Goal: Contribute content: Contribute content

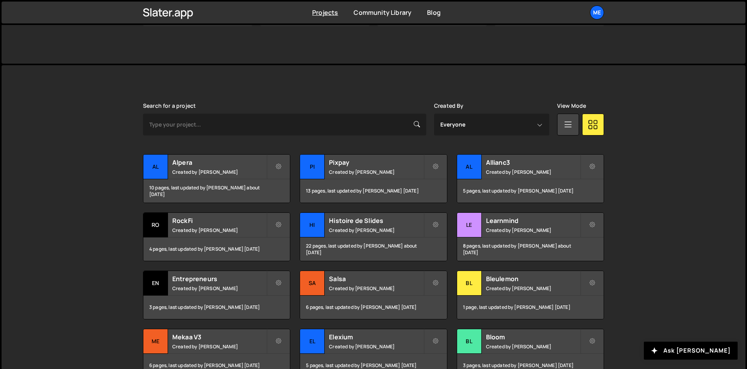
scroll to position [195, 0]
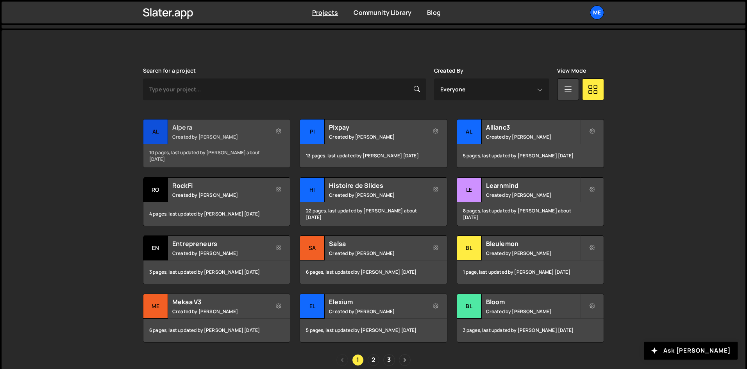
click at [229, 149] on div "10 pages, last updated by Alex Teillet about 1 month ago" at bounding box center [216, 155] width 147 height 23
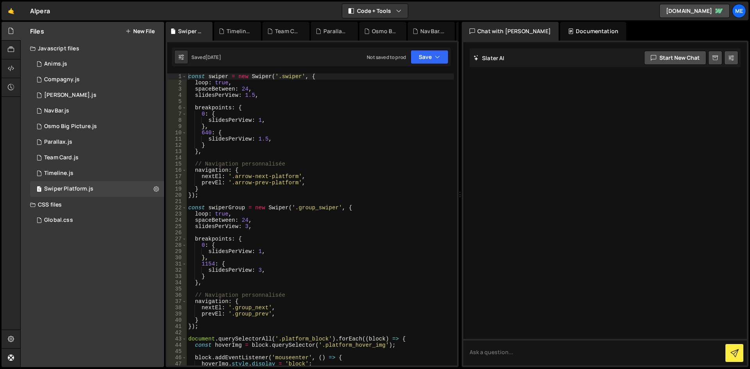
click at [136, 36] on div "Files New File" at bounding box center [92, 31] width 143 height 19
click at [136, 30] on button "New File" at bounding box center [139, 31] width 29 height 6
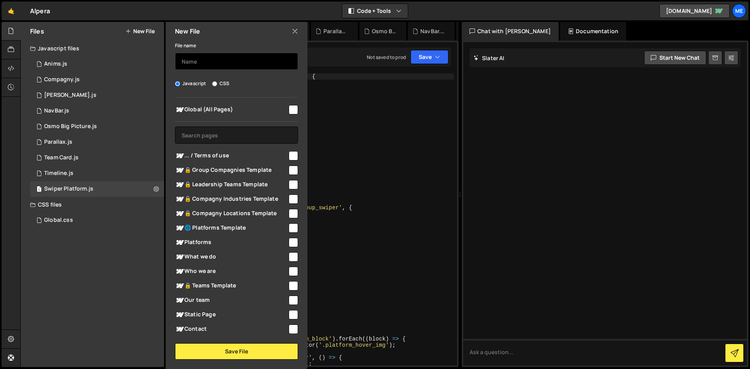
click at [245, 65] on input "text" at bounding box center [236, 61] width 123 height 17
type input "Image Nav"
click at [289, 110] on input "checkbox" at bounding box center [293, 109] width 9 height 9
checkbox input "true"
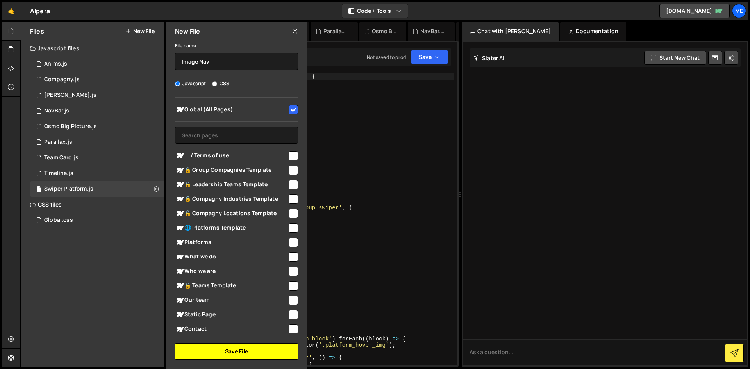
click at [250, 351] on button "Save File" at bounding box center [236, 351] width 123 height 16
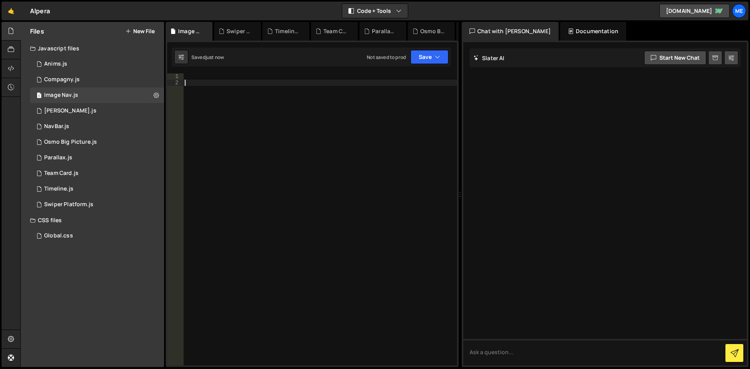
click at [302, 195] on div at bounding box center [320, 225] width 274 height 305
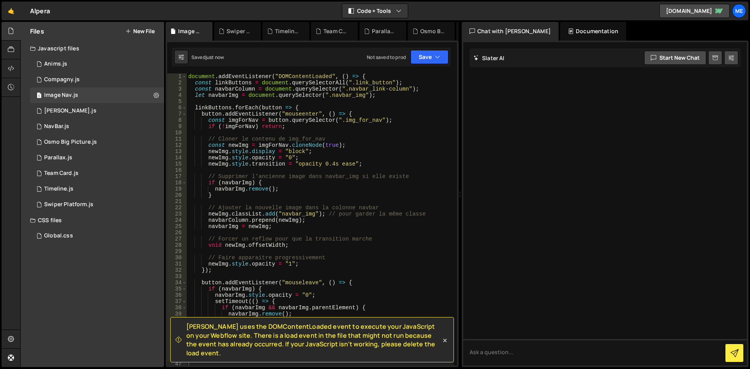
drag, startPoint x: 370, startPoint y: 73, endPoint x: 312, endPoint y: 74, distance: 57.8
click at [312, 74] on div "[PERSON_NAME] uses the DOMContentLoaded event to execute your JavaScript on you…" at bounding box center [312, 204] width 293 height 327
type textarea "document.addEventListener("DOMContentLoaded", () => {"
drag, startPoint x: 404, startPoint y: 75, endPoint x: 0, endPoint y: 61, distance: 403.9
click at [0, 61] on div "Hold on a sec... Are you certain you wish to leave this page? Any changes you'v…" at bounding box center [375, 184] width 750 height 369
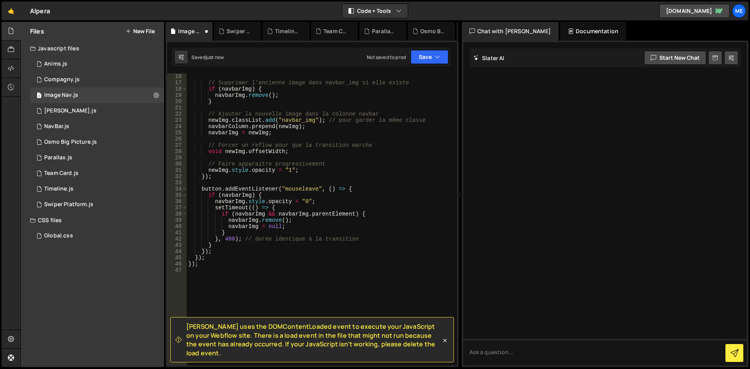
scroll to position [94, 0]
drag, startPoint x: 213, startPoint y: 266, endPoint x: 173, endPoint y: 261, distance: 40.5
click at [176, 265] on div "16 17 18 19 20 21 22 23 24 25 26 27 28 29 30 31 32 33 34 35 36 37 38 39 40 41 4…" at bounding box center [312, 219] width 290 height 292
type textarea "});"
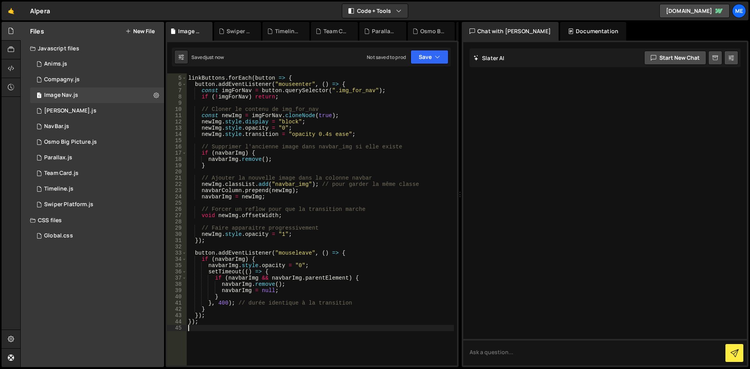
scroll to position [23, 0]
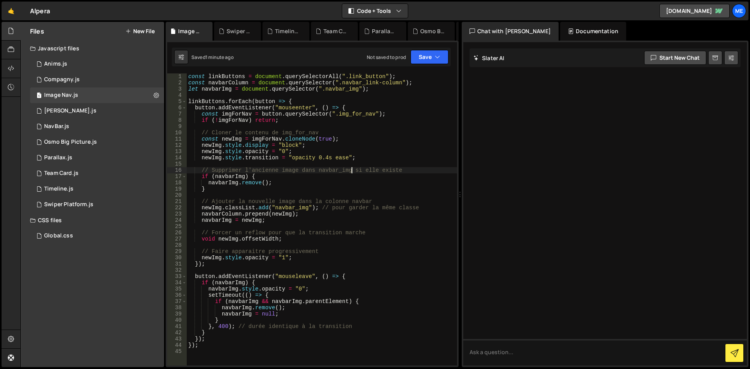
click at [353, 168] on div "const linkButtons = document . querySelectorAll ( ".link_button" ) ; const navb…" at bounding box center [322, 225] width 270 height 305
type textarea "});"
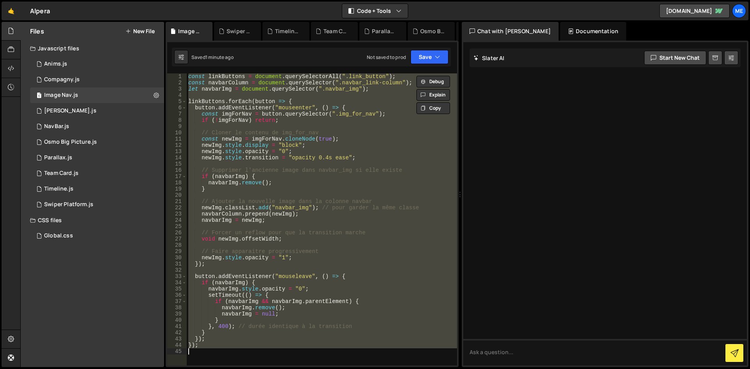
paste textarea
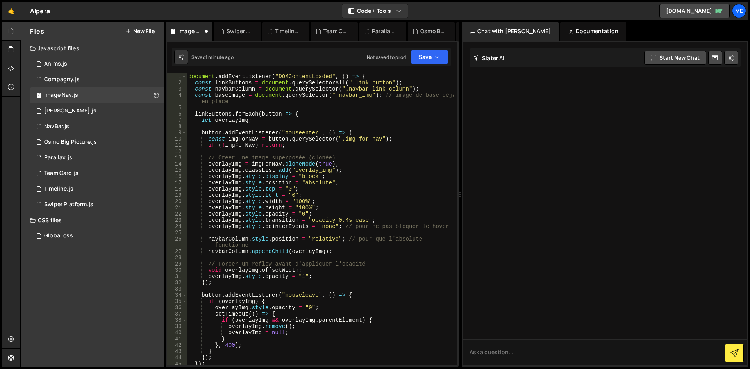
scroll to position [0, 0]
drag, startPoint x: 374, startPoint y: 74, endPoint x: 42, endPoint y: 75, distance: 332.5
click at [45, 76] on div "Files New File Javascript files 1 Anims.js 0 1 Compagny.js 0 1 Image Nav.js 0 1…" at bounding box center [385, 195] width 730 height 346
type textarea "document.addEventListener("DOMContentLoaded", () => {"
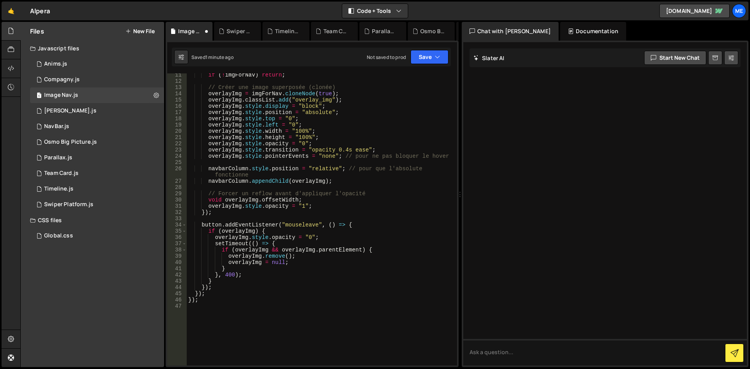
scroll to position [141, 0]
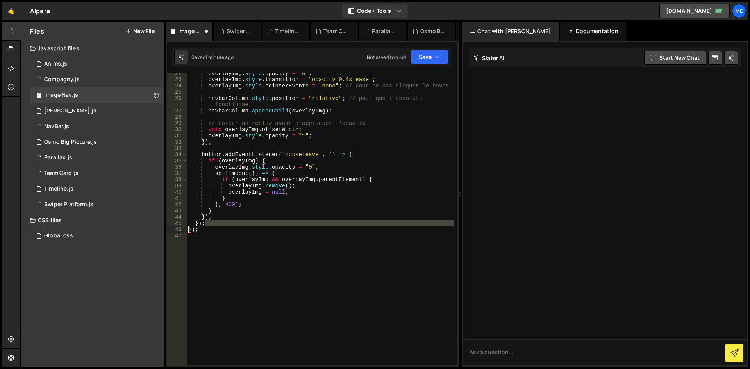
drag, startPoint x: 216, startPoint y: 225, endPoint x: 185, endPoint y: 228, distance: 31.4
click at [184, 229] on div "22 23 24 25 26 27 28 29 30 31 32 33 34 35 36 37 38 39 40 41 42 43 44 45 46 47 o…" at bounding box center [312, 219] width 290 height 292
click at [194, 228] on div "overlayImg . style . opacity = "0" ; overlayImg . style . transition = "opacity…" at bounding box center [320, 222] width 267 height 305
type textarea "});"
drag, startPoint x: 203, startPoint y: 231, endPoint x: 185, endPoint y: 231, distance: 18.4
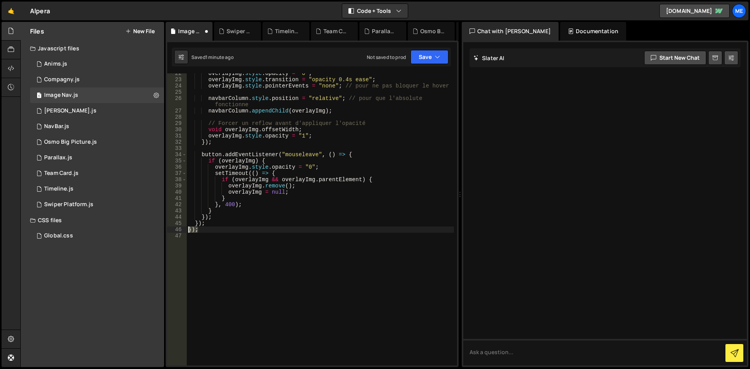
click at [185, 231] on div "}); 22 23 24 25 26 27 28 29 30 31 32 33 34 35 36 37 38 39 40 41 42 43 44 45 46 …" at bounding box center [312, 219] width 290 height 292
type textarea "});"
click at [257, 237] on div "overlayImg . style . opacity = "0" ; overlayImg . style . transition = "opacity…" at bounding box center [320, 222] width 267 height 305
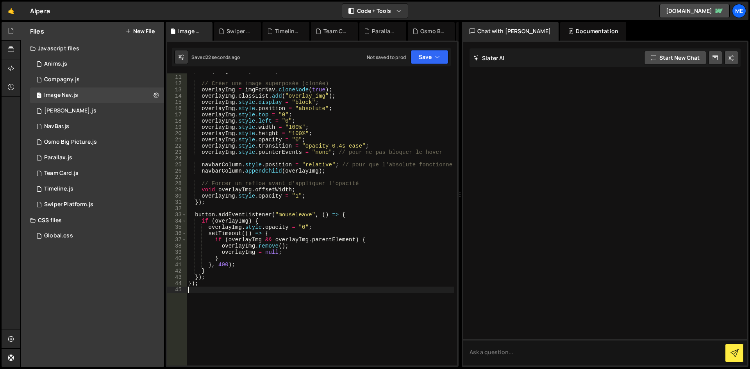
scroll to position [45, 0]
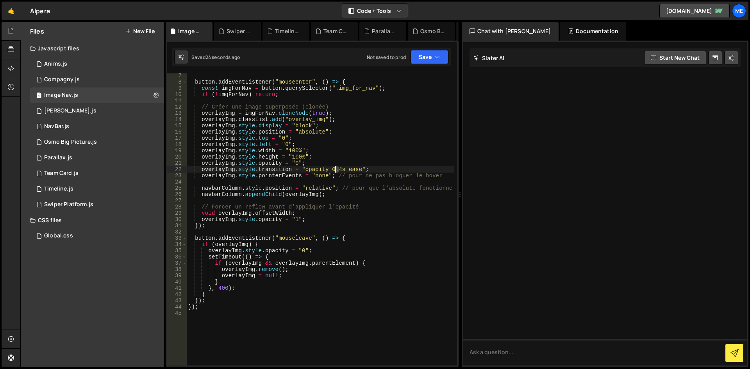
click at [336, 169] on div "button . addEventListener ( "mouseenter" , ( ) => { const imgForNav = button . …" at bounding box center [320, 225] width 267 height 305
click at [370, 226] on div "button . addEventListener ( "mouseenter" , ( ) => { const imgForNav = button . …" at bounding box center [320, 225] width 267 height 305
type textarea "});"
